Goal: Task Accomplishment & Management: Manage account settings

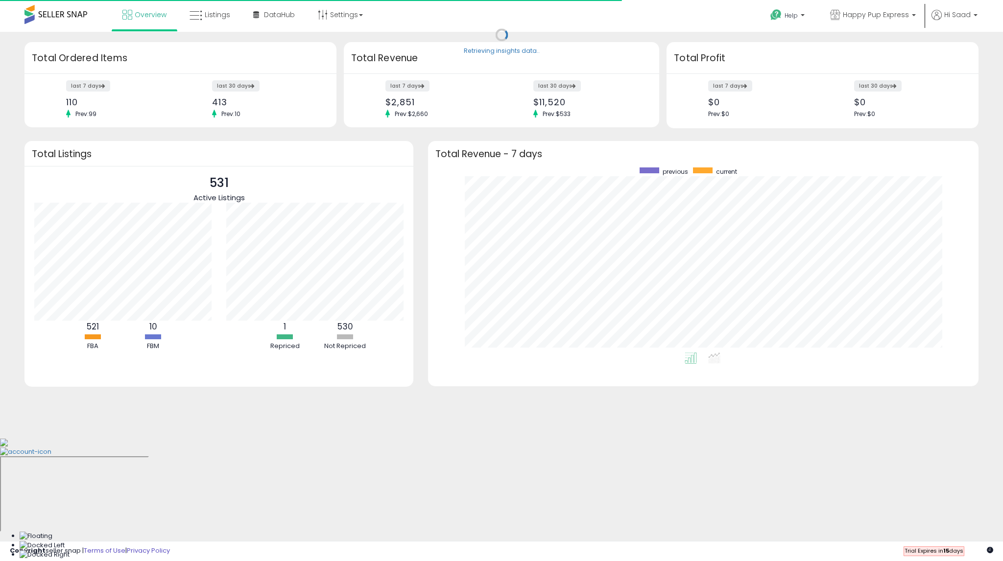
scroll to position [185, 531]
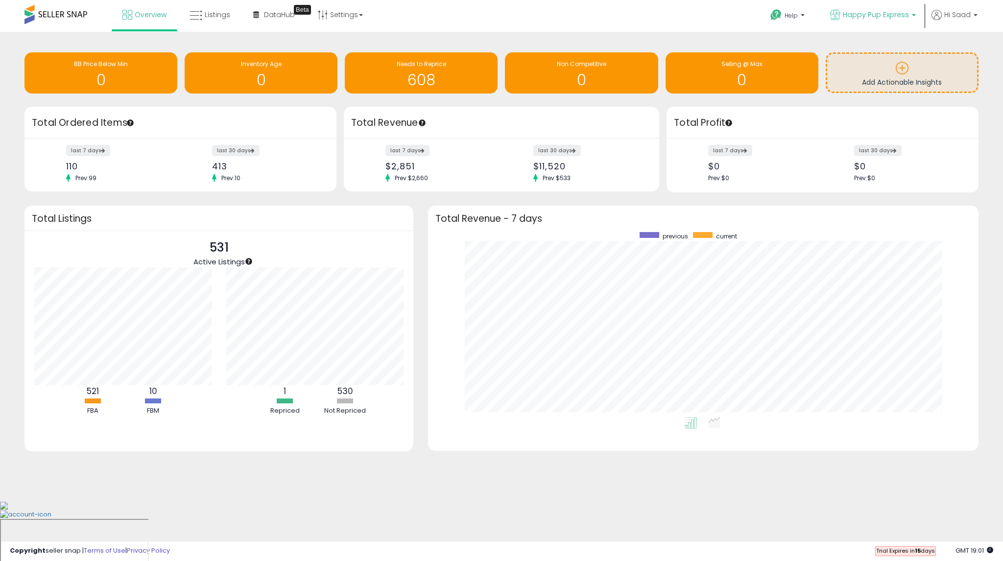
click at [911, 16] on p "Happy Pup Express" at bounding box center [873, 16] width 86 height 12
click at [885, 45] on span "531 listings" at bounding box center [896, 45] width 31 height 8
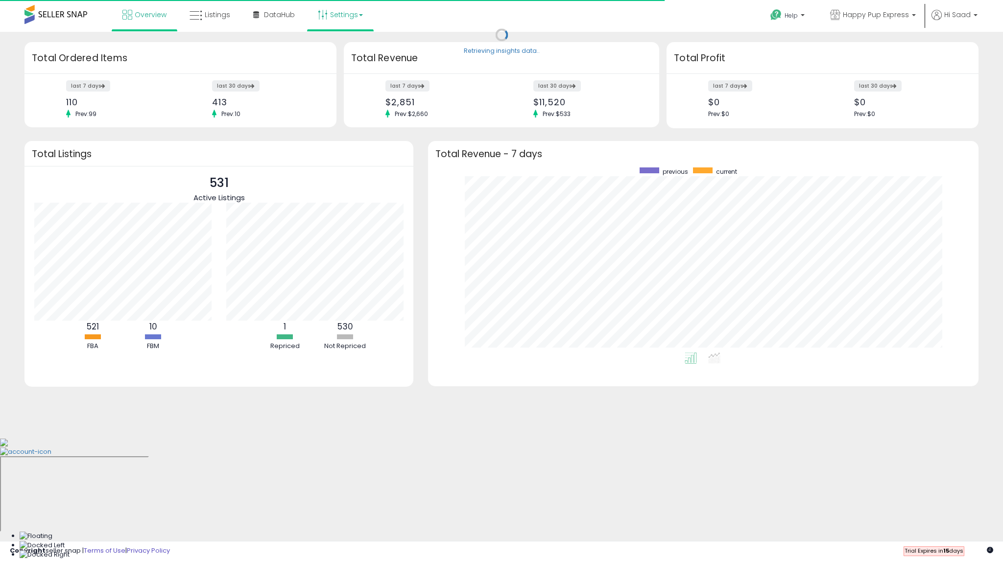
scroll to position [185, 531]
click at [343, 19] on link "Settings" at bounding box center [341, 14] width 60 height 29
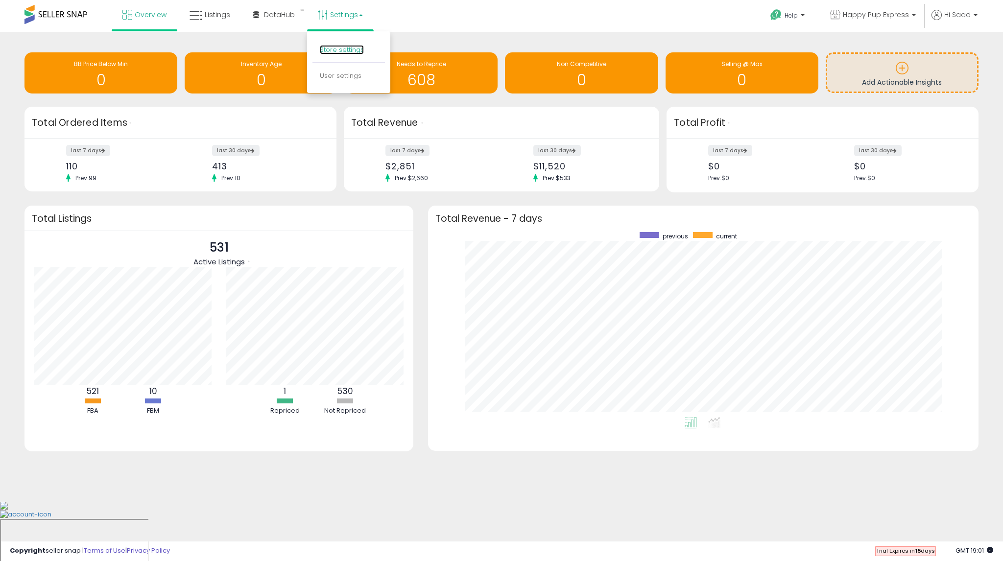
click at [345, 48] on link "Store settings" at bounding box center [342, 49] width 44 height 9
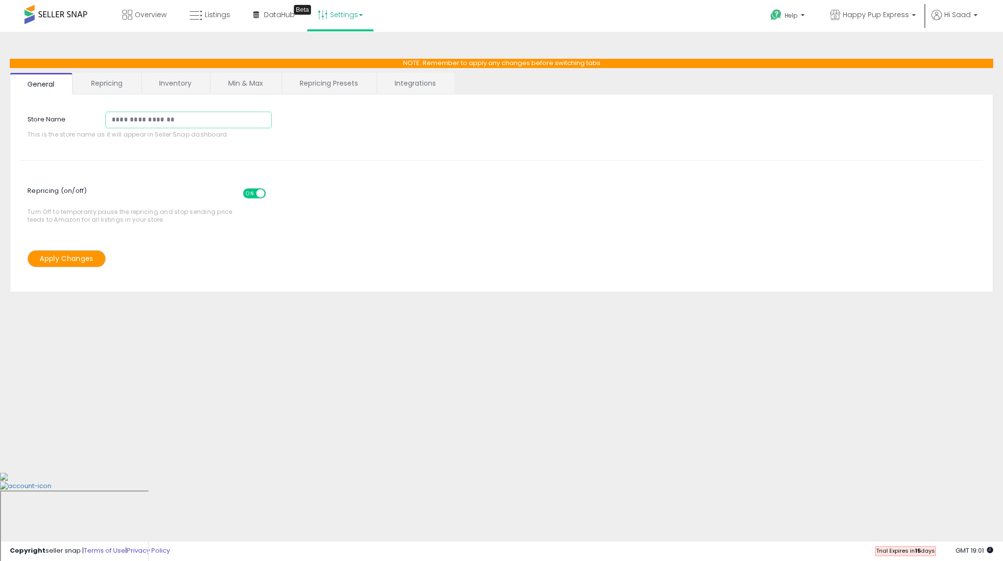
click at [192, 123] on input "**********" at bounding box center [188, 120] width 167 height 17
click at [394, 76] on link "Integrations" at bounding box center [415, 83] width 76 height 21
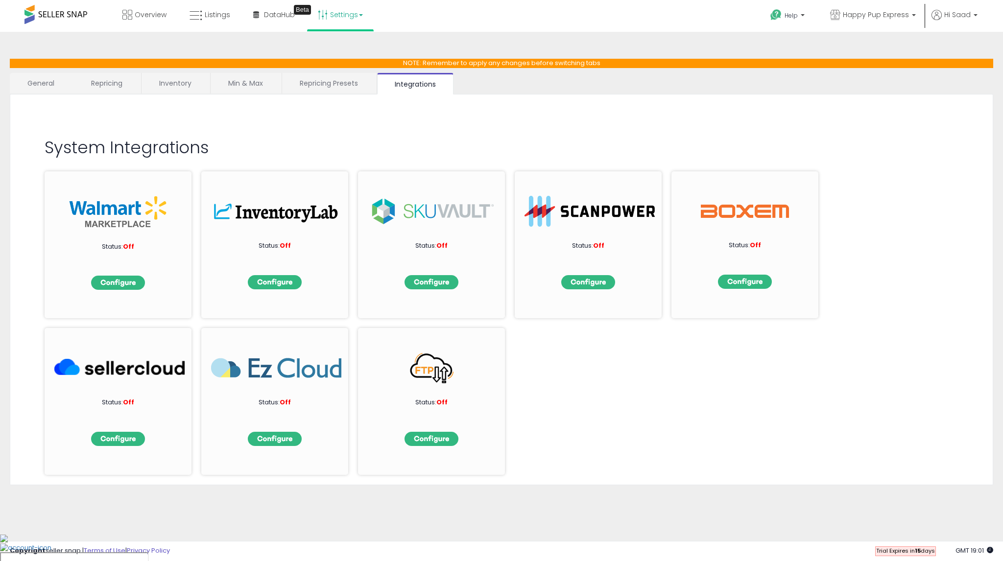
click at [983, 14] on div "Help Contact Support Search Knowledge Hub Request a Feature Hi Saad" at bounding box center [822, 21] width 332 height 42
click at [969, 12] on span "Hi Saad" at bounding box center [957, 15] width 26 height 10
click at [952, 49] on link "Profile" at bounding box center [958, 52] width 20 height 9
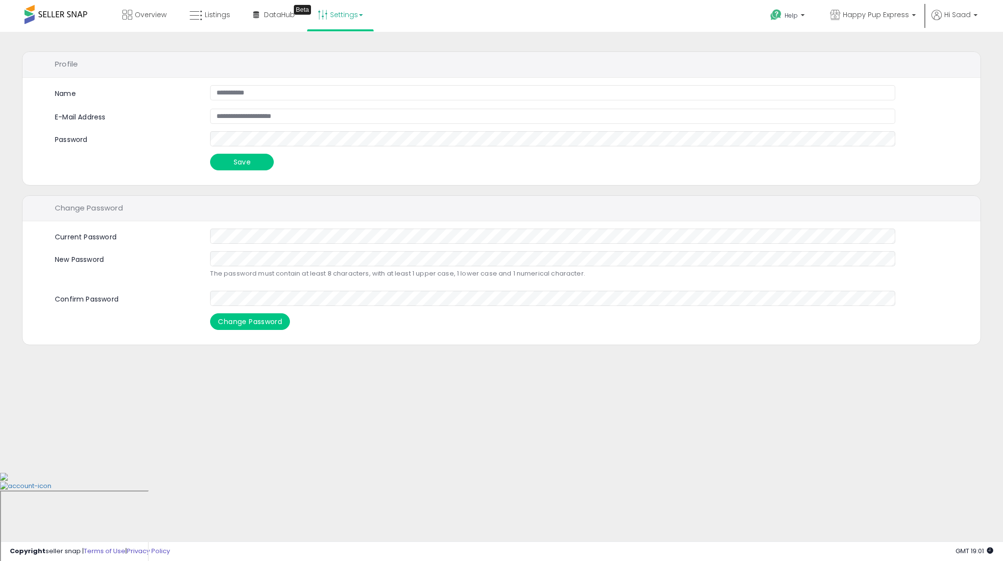
click at [326, 13] on link "Settings" at bounding box center [341, 14] width 60 height 29
click at [337, 54] on li "Store settings" at bounding box center [348, 50] width 72 height 24
click at [338, 15] on link "Settings" at bounding box center [341, 14] width 60 height 29
click at [326, 72] on link "User settings" at bounding box center [341, 75] width 42 height 9
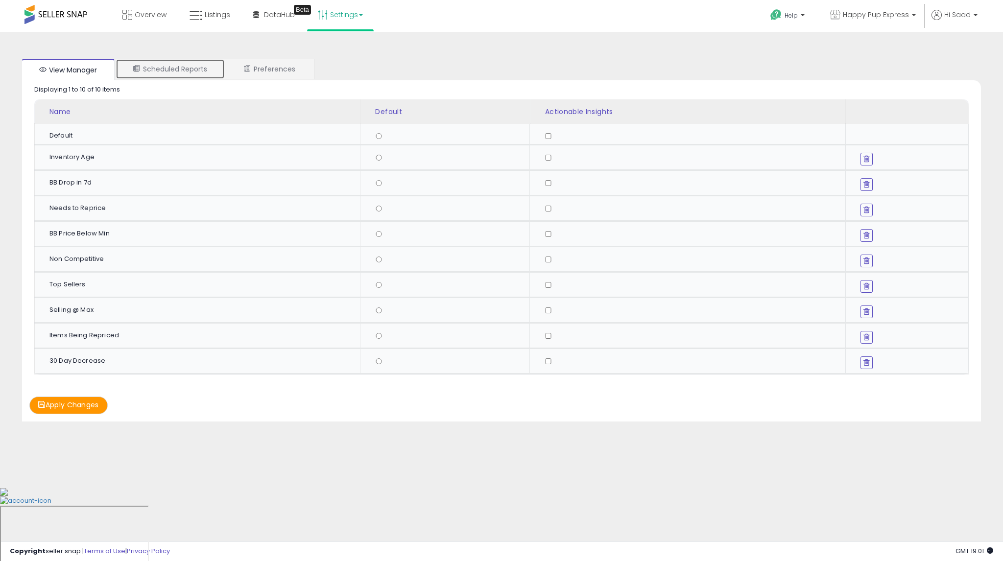
click at [187, 70] on link "Scheduled Reports" at bounding box center [170, 69] width 109 height 21
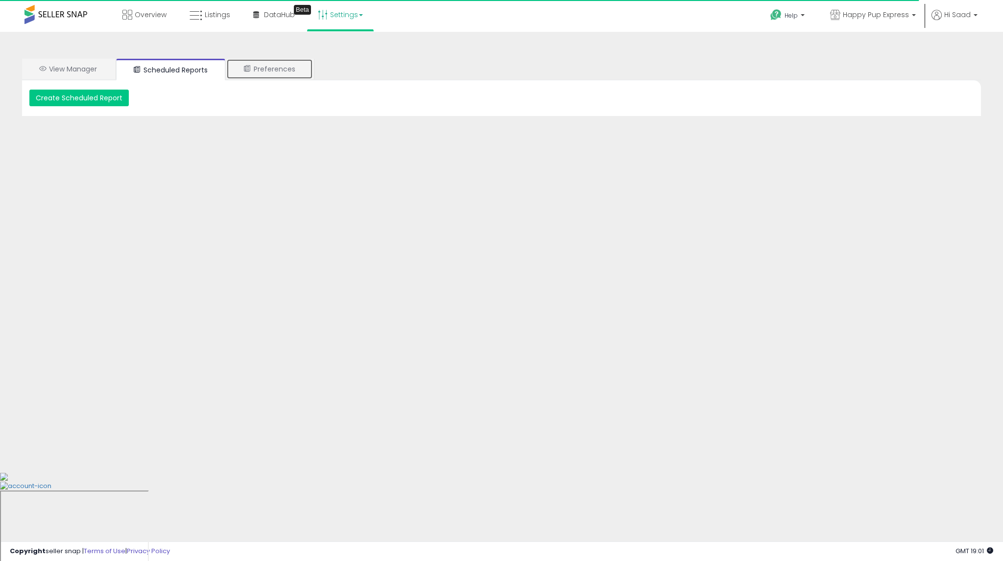
click at [259, 72] on link "Preferences" at bounding box center [269, 69] width 87 height 21
